Goal: Task Accomplishment & Management: Complete application form

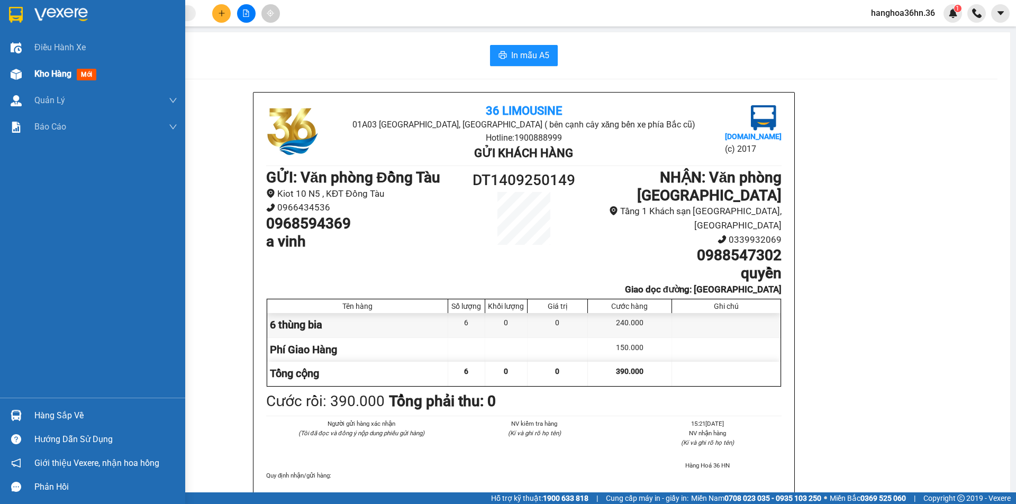
click at [51, 77] on span "Kho hàng" at bounding box center [52, 74] width 37 height 10
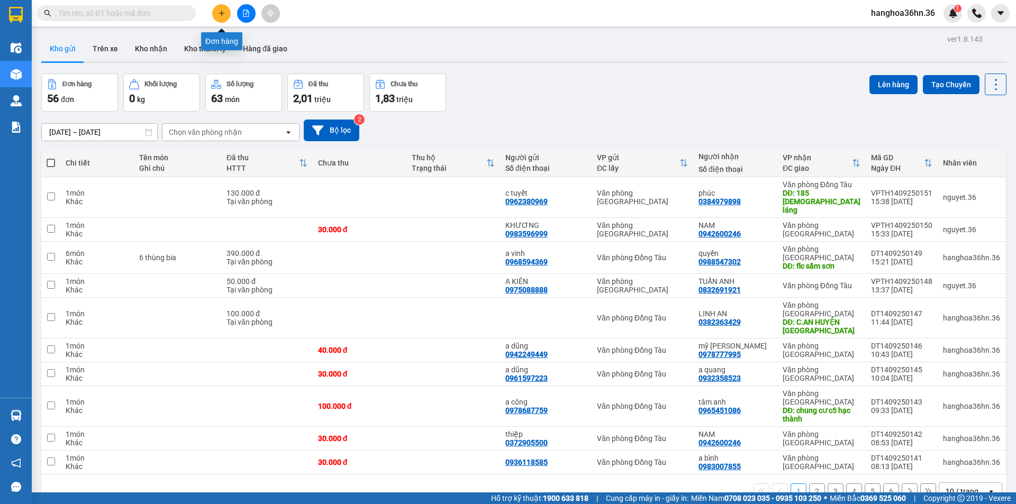
click at [225, 10] on icon "plus" at bounding box center [221, 13] width 7 height 7
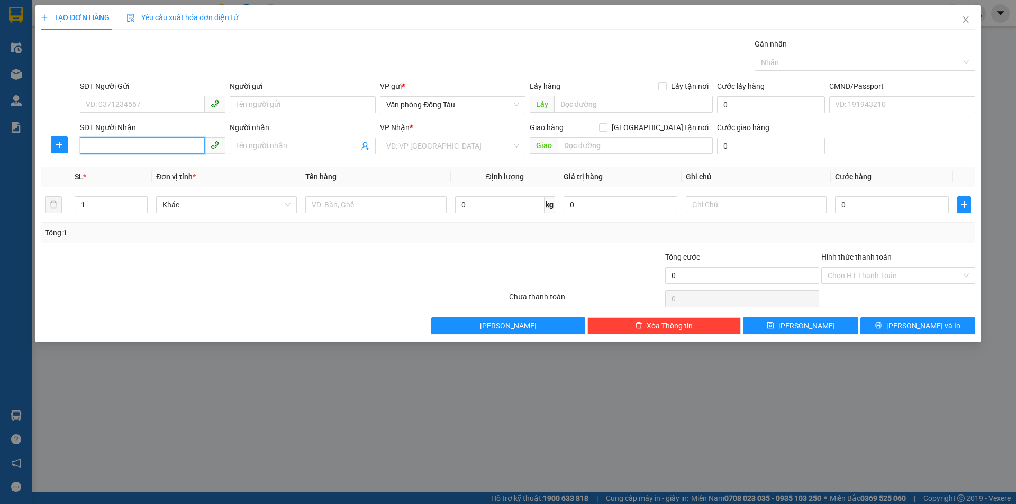
click at [156, 144] on input "SĐT Người Nhận" at bounding box center [142, 145] width 125 height 17
click at [131, 104] on input "SĐT Người Gửi" at bounding box center [142, 104] width 125 height 17
type input "0984024098"
click at [281, 106] on input "Người gửi" at bounding box center [302, 104] width 145 height 17
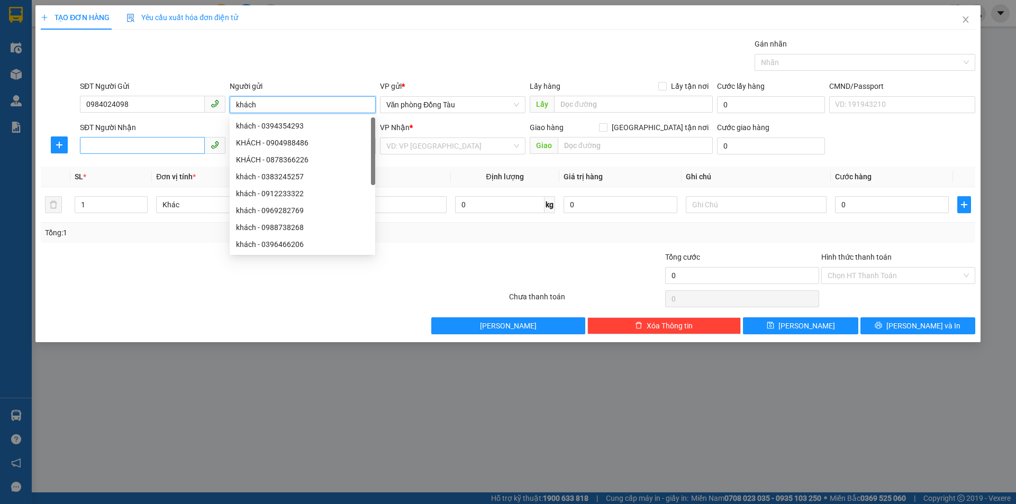
type input "khách"
click at [106, 147] on input "SĐT Người Nhận" at bounding box center [142, 145] width 125 height 17
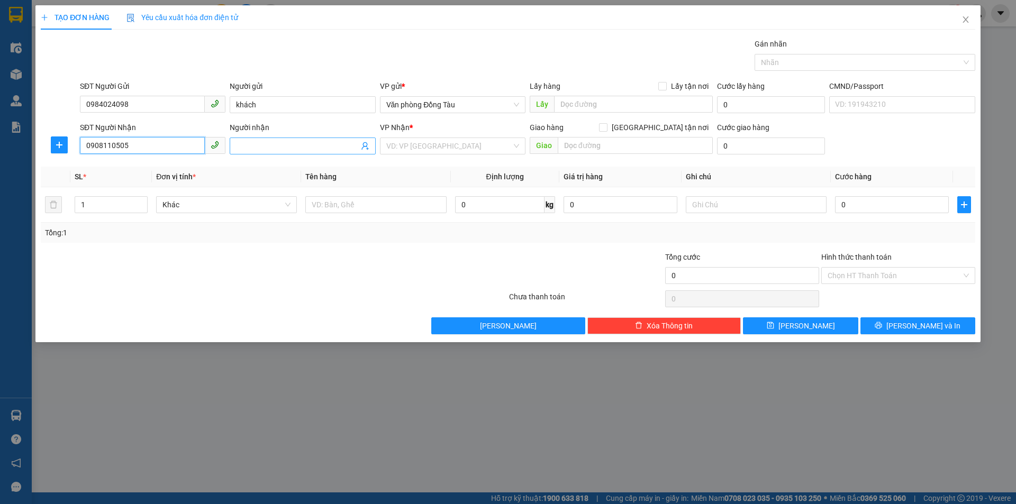
type input "0908110505"
click at [272, 148] on input "Người nhận" at bounding box center [297, 146] width 122 height 12
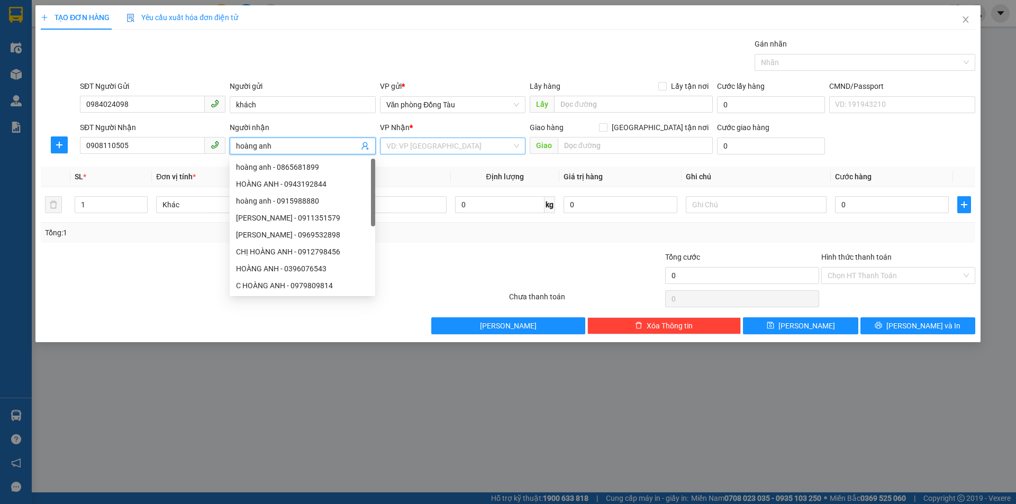
type input "hoàng anh"
click at [470, 145] on input "search" at bounding box center [448, 146] width 125 height 16
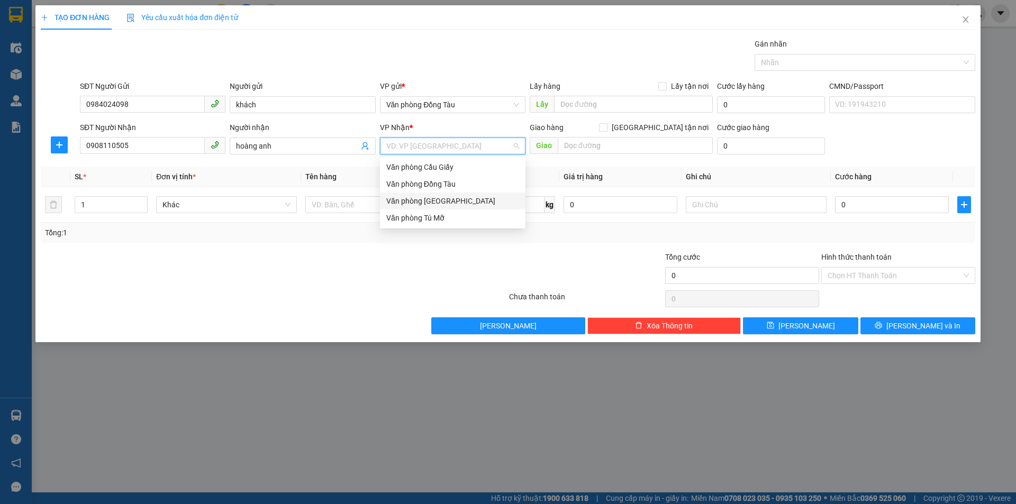
click at [460, 200] on div "Văn phòng [GEOGRAPHIC_DATA]" at bounding box center [452, 201] width 133 height 12
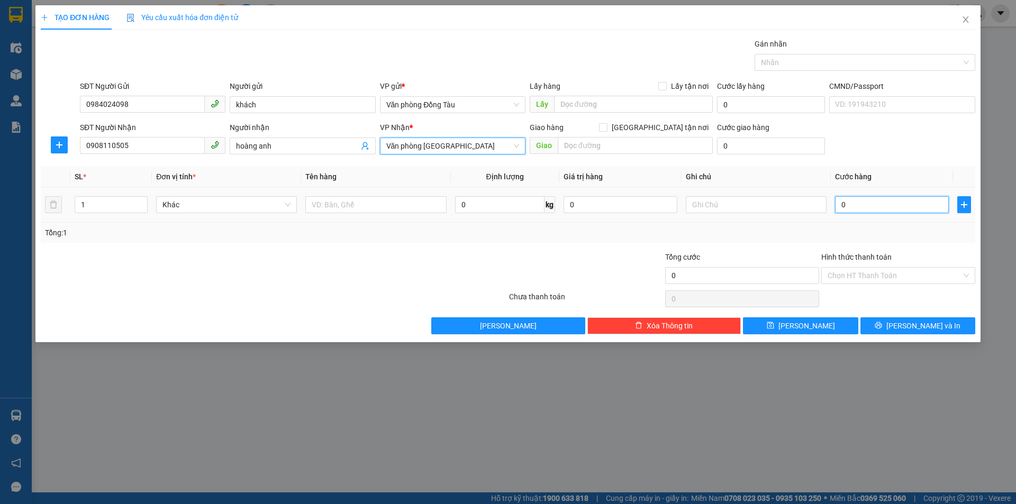
click at [863, 209] on input "0" at bounding box center [892, 204] width 114 height 17
type input "3"
type input "30"
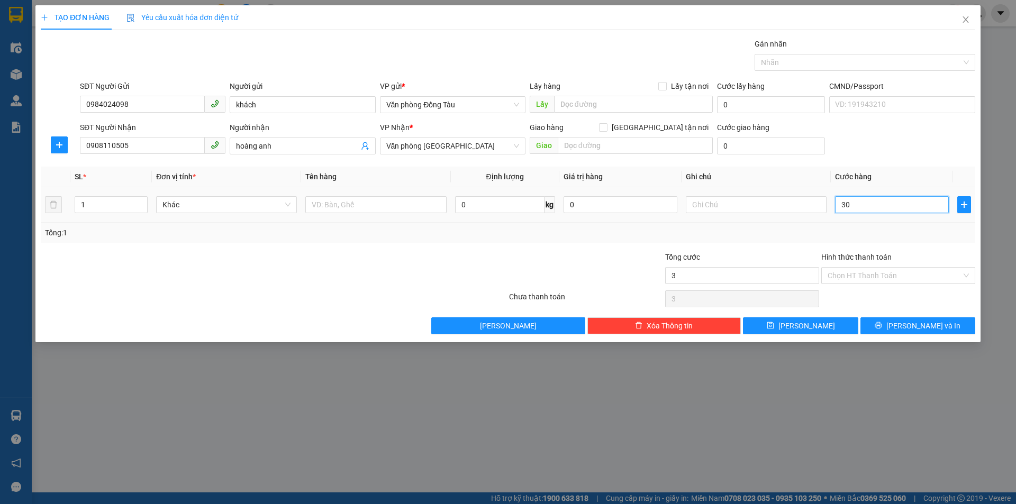
type input "30"
type input "300"
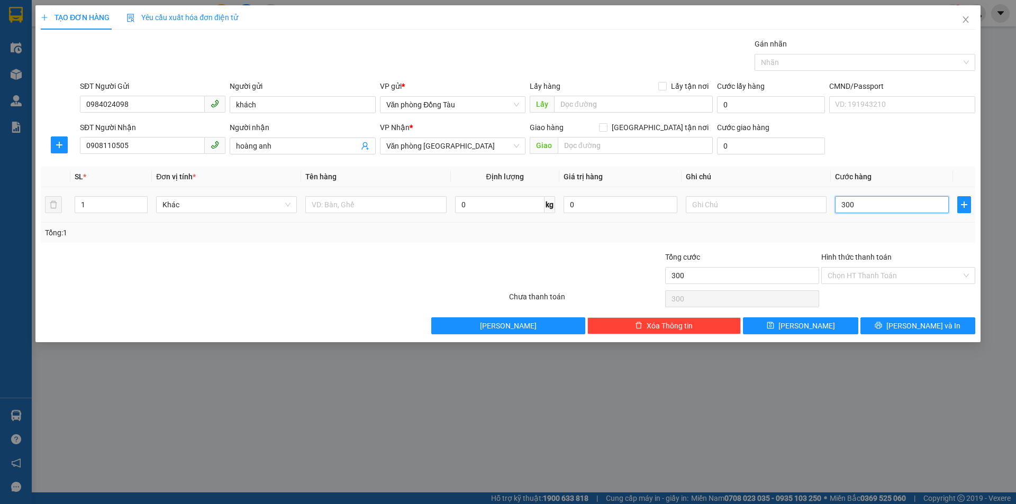
type input "3.000"
type input "30.000"
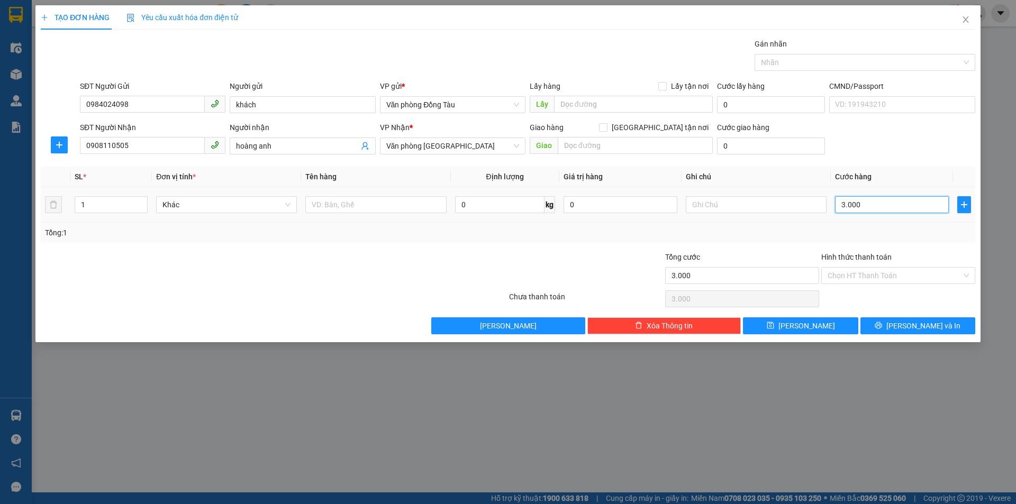
type input "30.000"
click at [931, 322] on span "[PERSON_NAME] và In" at bounding box center [923, 326] width 74 height 12
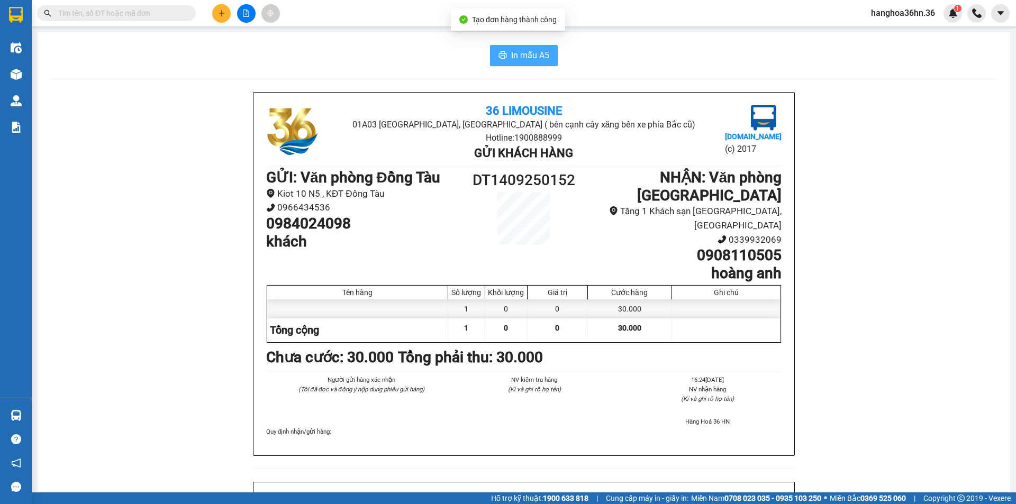
click at [511, 53] on span "In mẫu A5" at bounding box center [530, 55] width 38 height 13
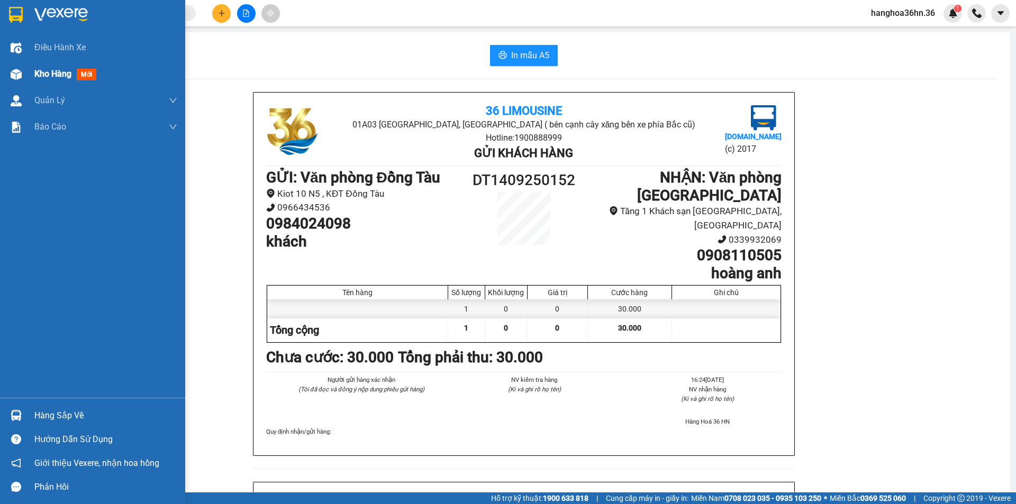
click at [59, 70] on span "Kho hàng" at bounding box center [52, 74] width 37 height 10
